Goal: Complete application form

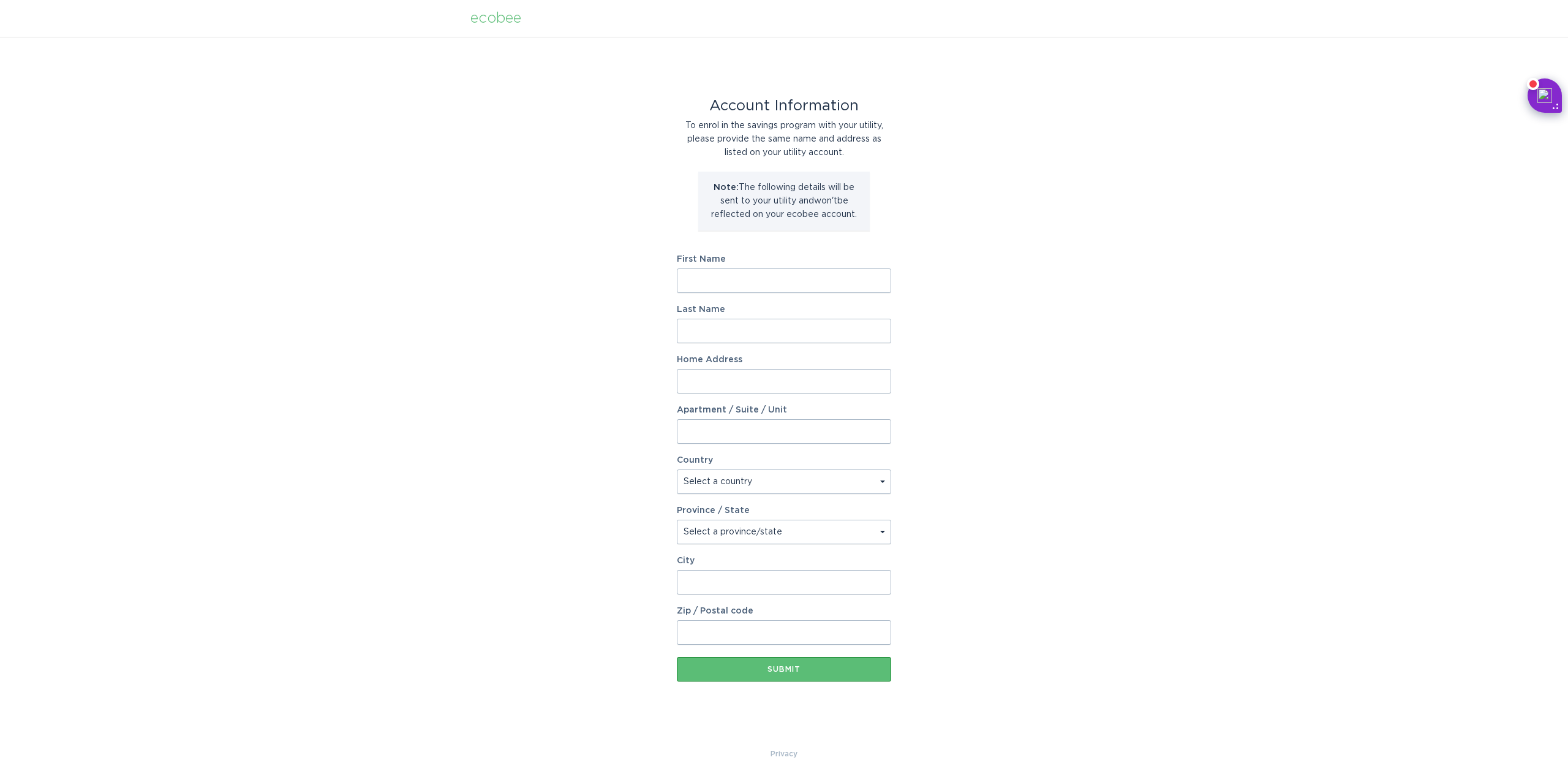
click at [833, 276] on input "First Name" at bounding box center [784, 280] width 214 height 24
type input "Alborz"
type input "Bahavar"
type input "636 W G St, APT 2"
select select "US"
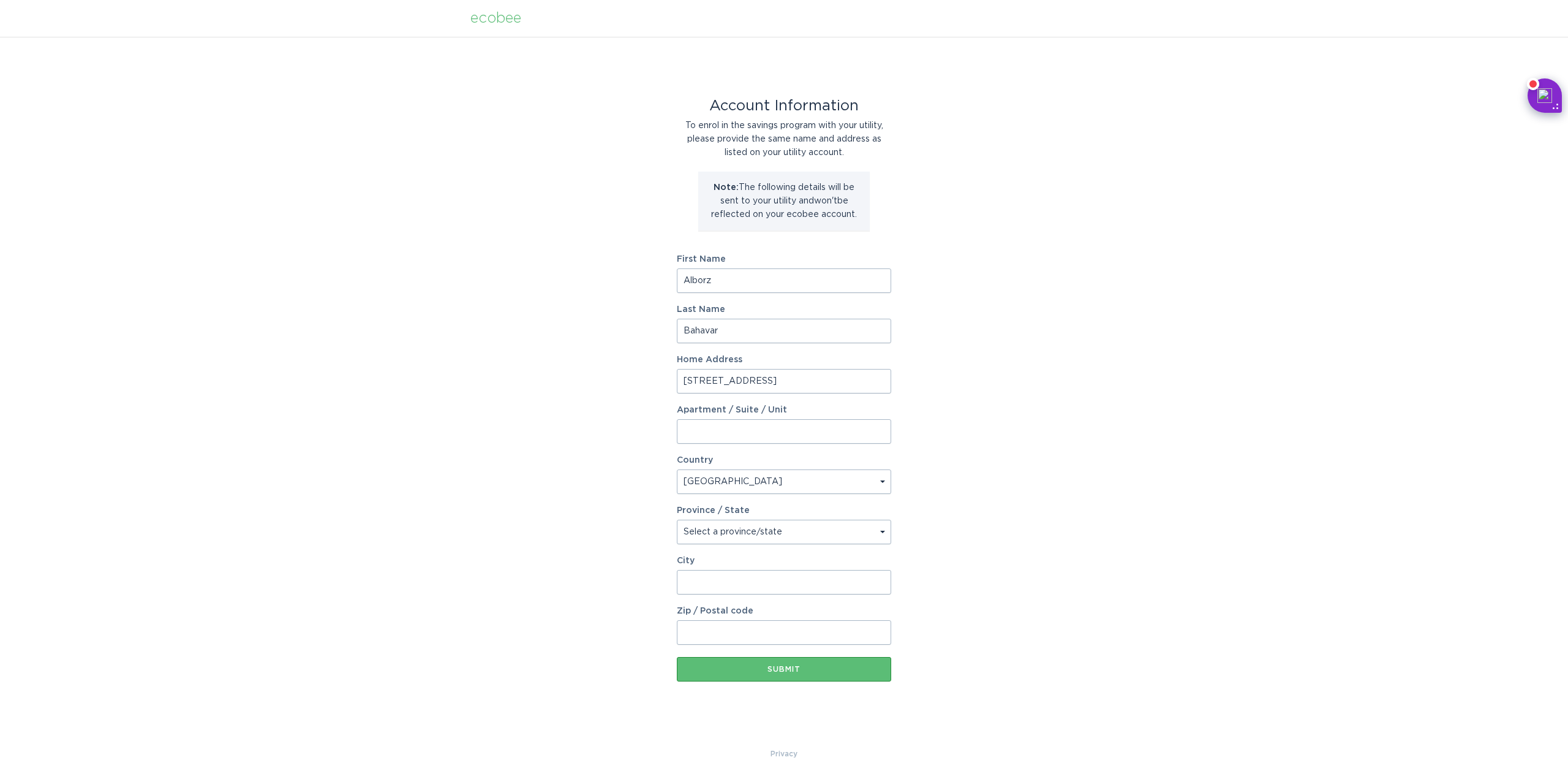
type input "Oakdale"
type input "95361"
select select "CA"
drag, startPoint x: 771, startPoint y: 383, endPoint x: 757, endPoint y: 385, distance: 14.1
click at [757, 385] on input "636 W G St, APT 2" at bounding box center [784, 380] width 214 height 24
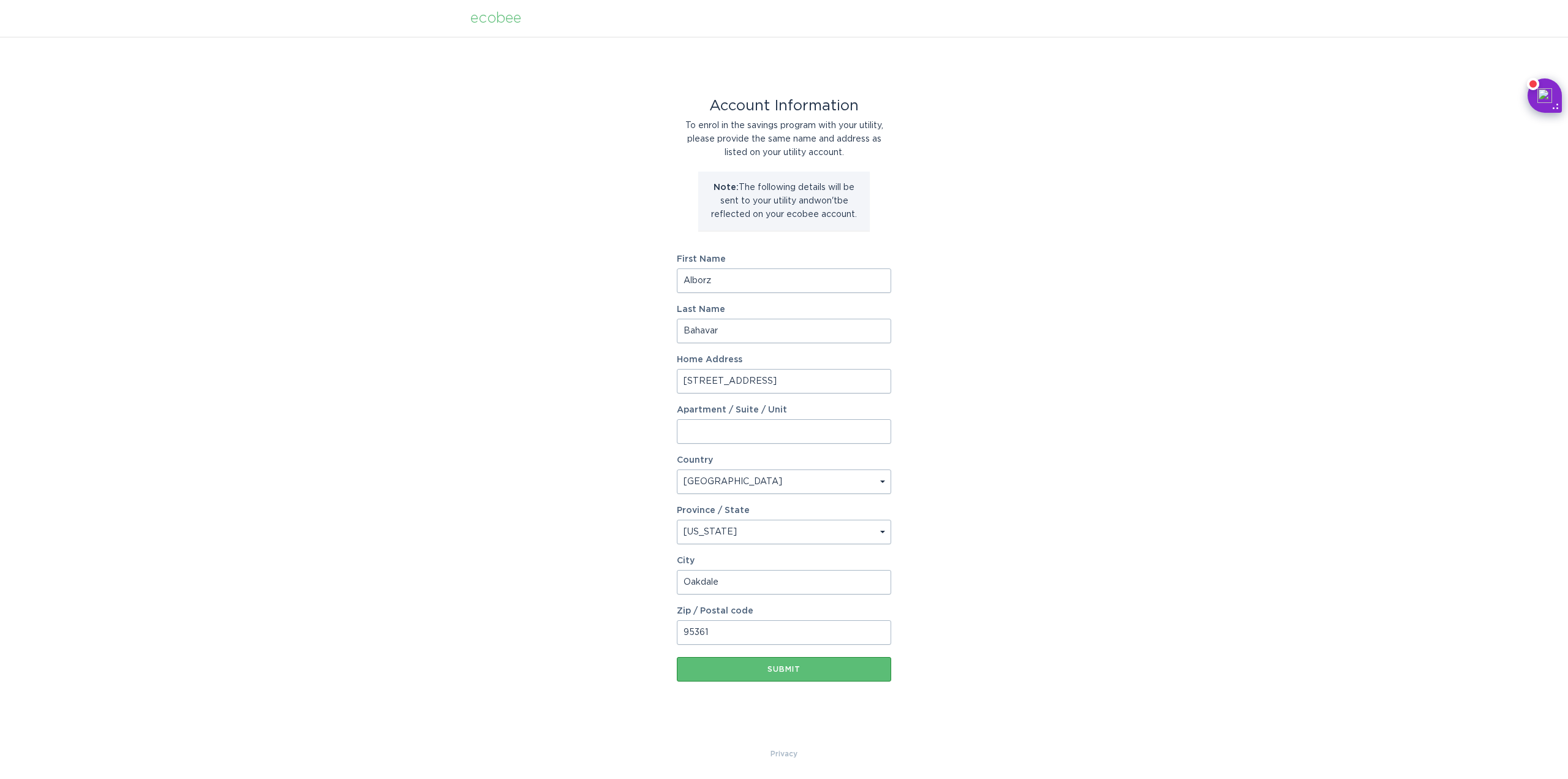
click at [969, 413] on div "Account Information To enrol in the savings program with your utility, please p…" at bounding box center [784, 391] width 1568 height 710
drag, startPoint x: 778, startPoint y: 386, endPoint x: 739, endPoint y: 387, distance: 39.0
click at [739, 387] on input "636 W G St, APT 2" at bounding box center [784, 380] width 214 height 24
type input "636 W G St,"
click at [706, 435] on input "Apartment / Suite / Unit" at bounding box center [784, 431] width 214 height 24
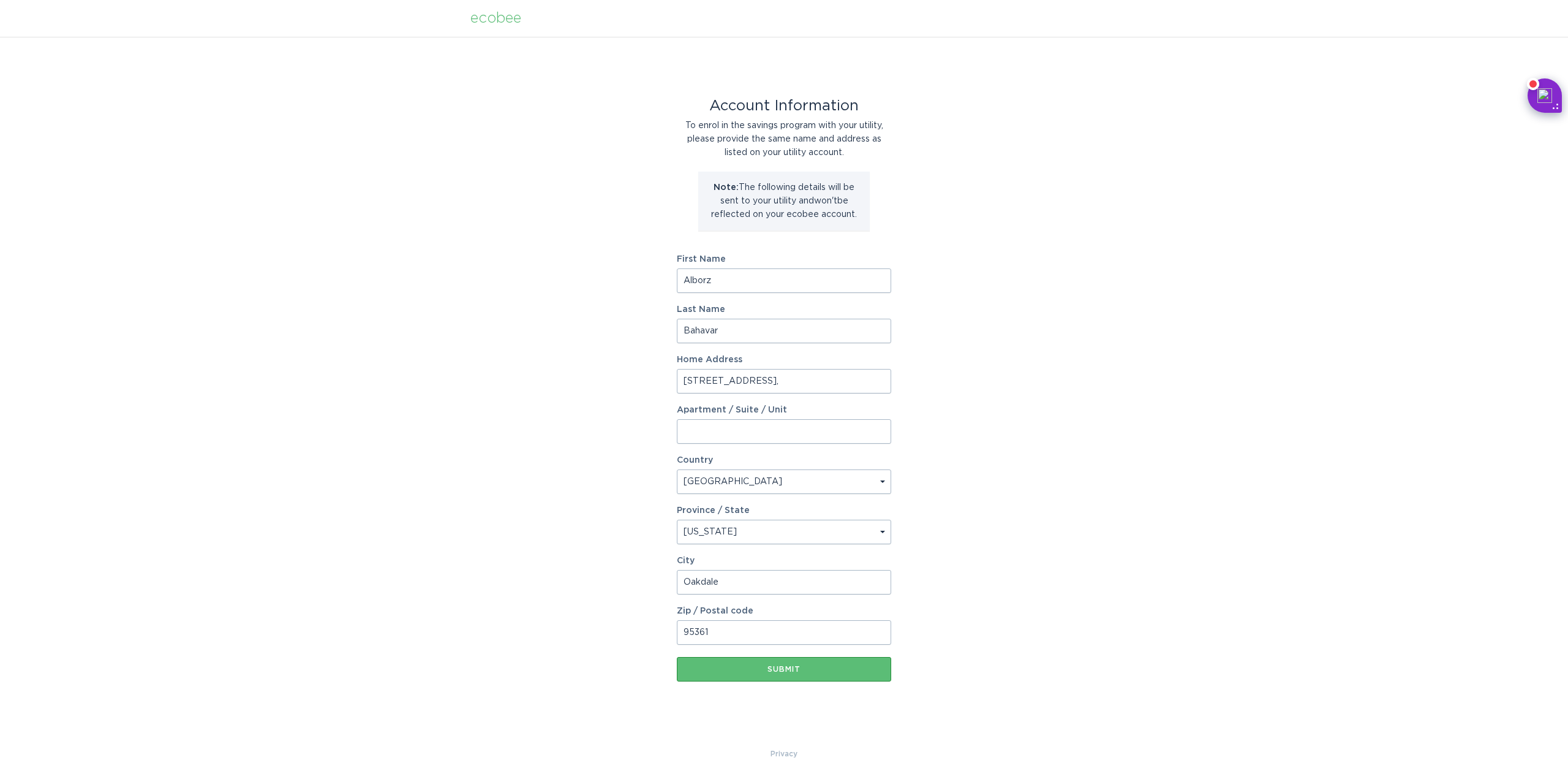
paste input "APT 2"
type input "APT 2"
click at [749, 382] on input "636 W G St," at bounding box center [784, 380] width 214 height 24
type input "636 W G St"
click at [787, 668] on div "Submit" at bounding box center [784, 669] width 202 height 7
